Goal: Find specific page/section

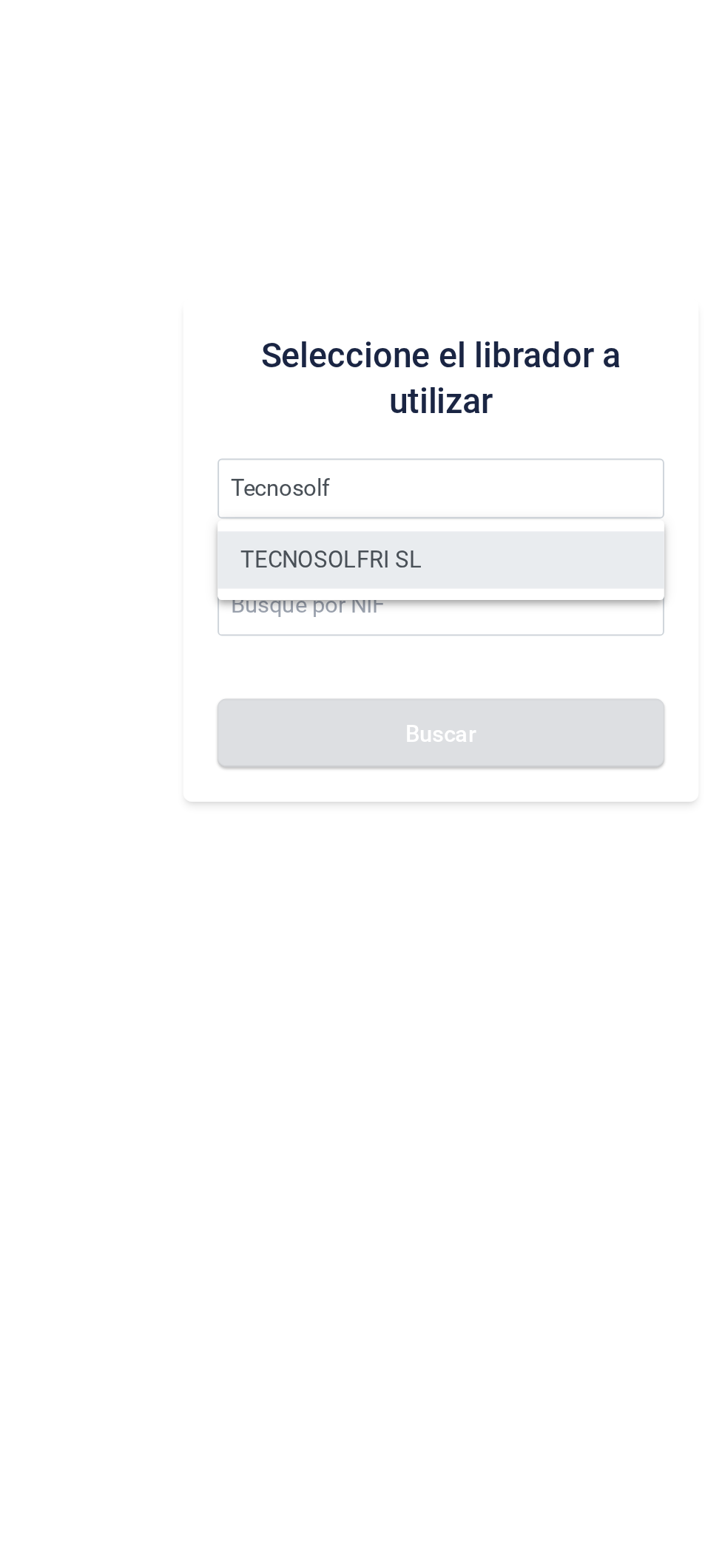
click at [475, 821] on li "TECNOSOLFRI SL" at bounding box center [458, 820] width 231 height 30
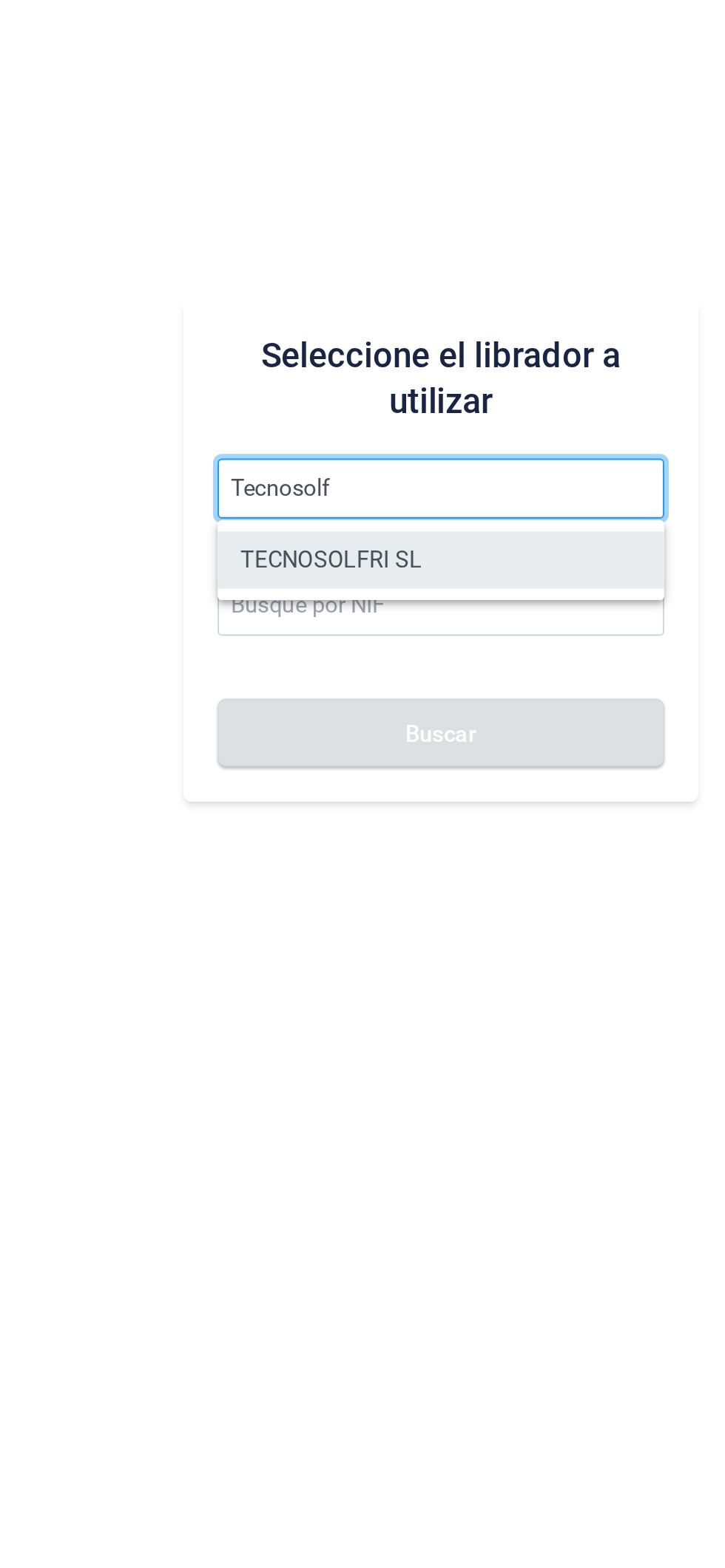
type input "TECNOSOLFRI SL"
type input "B83326884"
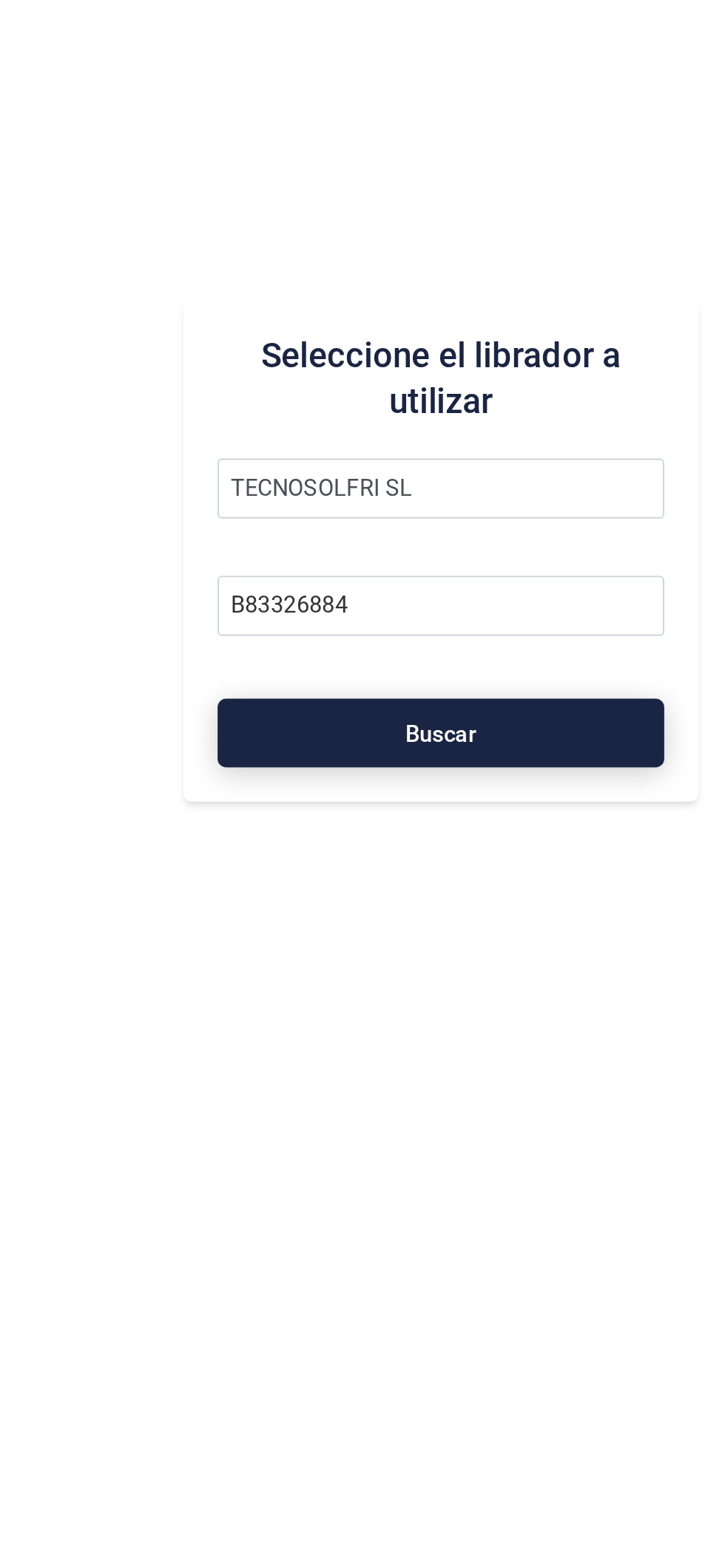
click at [469, 917] on button "Buscar" at bounding box center [458, 909] width 231 height 35
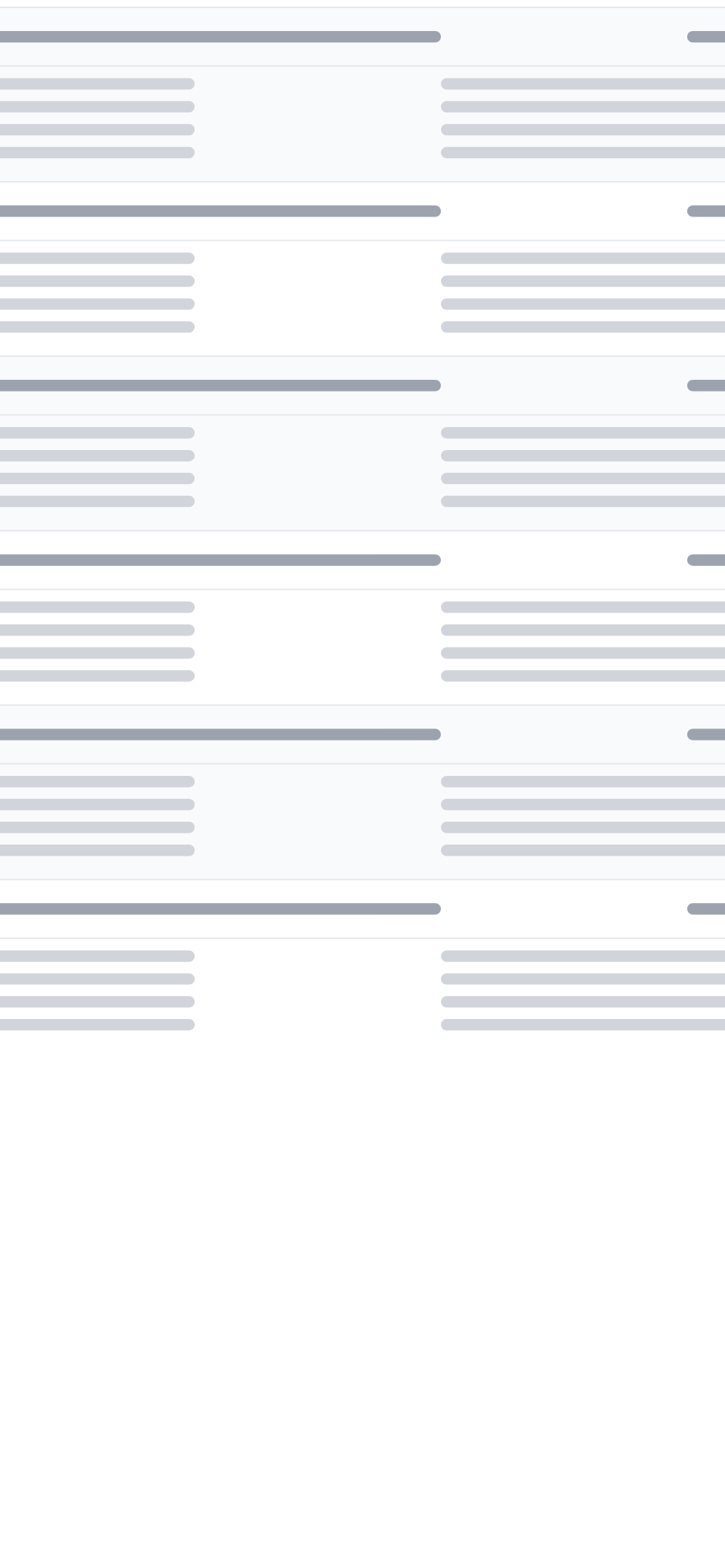
click at [486, 915] on div at bounding box center [458, 801] width 532 height 1256
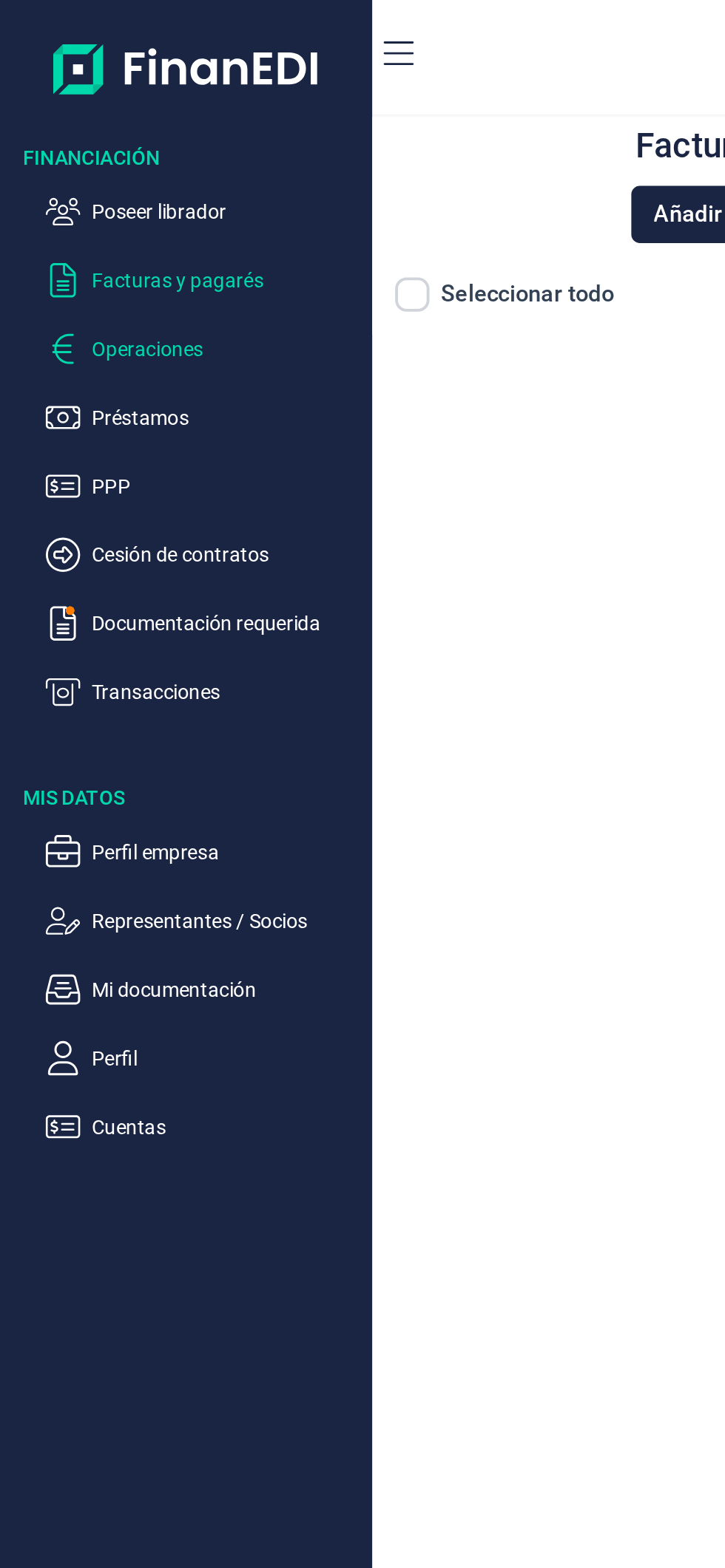
click at [120, 172] on p "Operaciones" at bounding box center [117, 180] width 139 height 18
